Goal: Check status: Check status

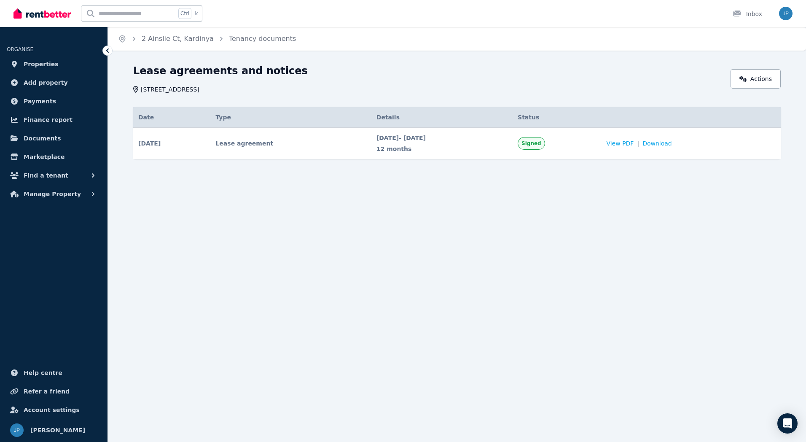
click at [39, 104] on span "Payments" at bounding box center [40, 101] width 32 height 10
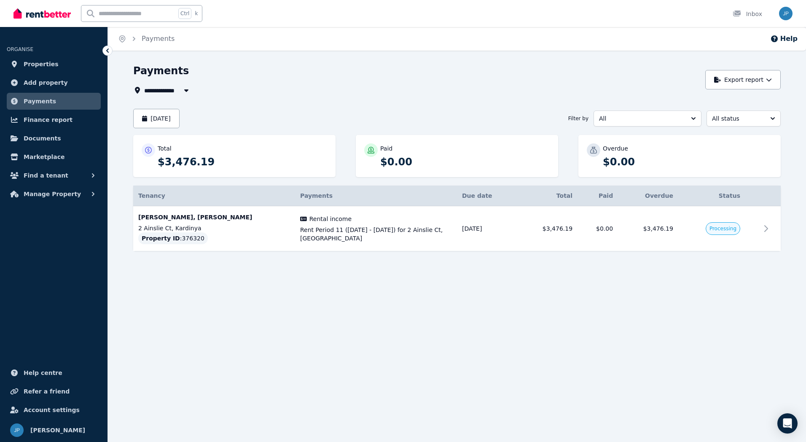
click at [44, 193] on span "Manage Property" at bounding box center [52, 194] width 57 height 10
click at [54, 223] on link "Rental payments" at bounding box center [53, 229] width 87 height 17
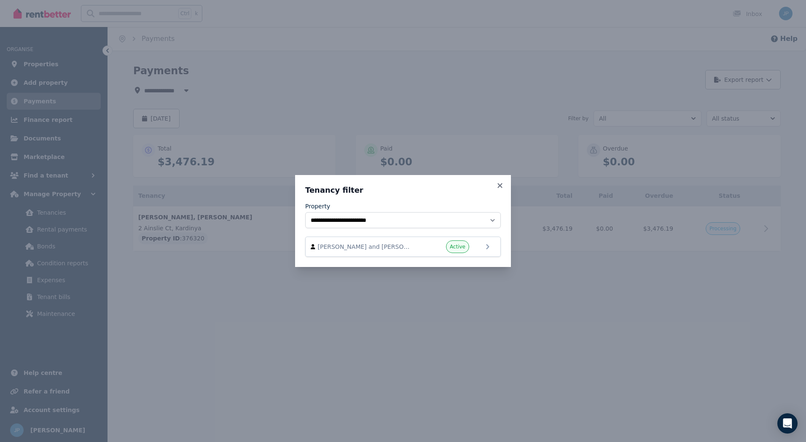
click at [413, 249] on div "[PERSON_NAME] and [PERSON_NAME] Active" at bounding box center [403, 246] width 185 height 13
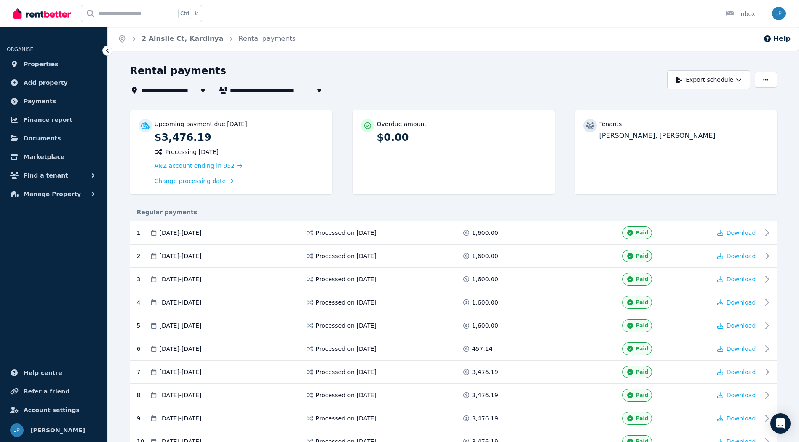
scroll to position [178, 0]
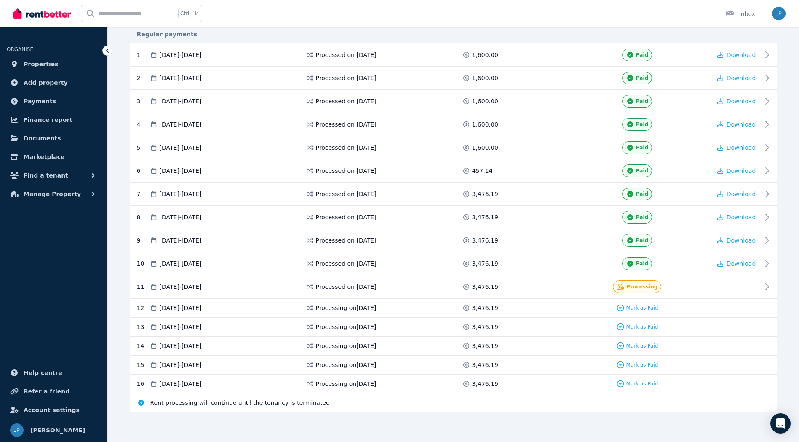
click at [418, 288] on div "Processed on [DATE]" at bounding box center [384, 286] width 156 height 13
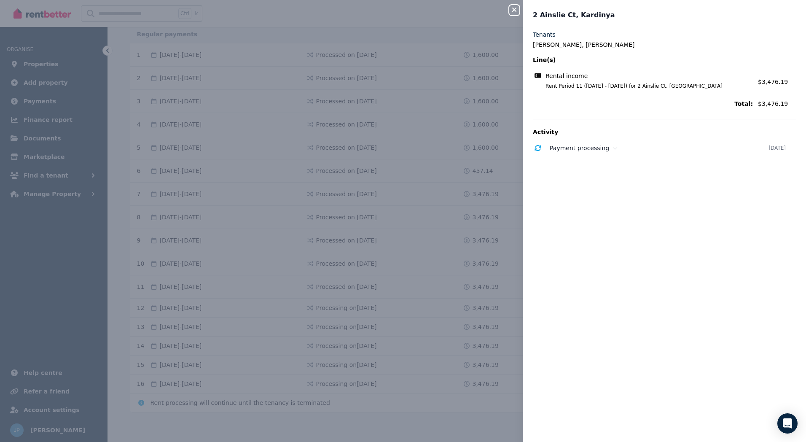
click at [582, 149] on span "Payment processing" at bounding box center [578, 148] width 59 height 7
click at [510, 11] on icon "button" at bounding box center [514, 9] width 10 height 7
